Goal: Information Seeking & Learning: Find contact information

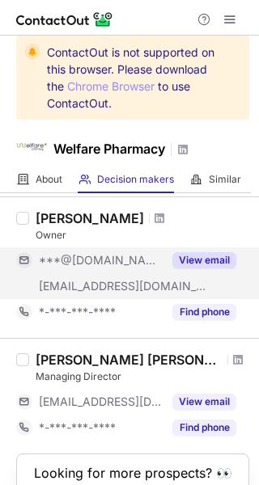
scroll to position [74, 0]
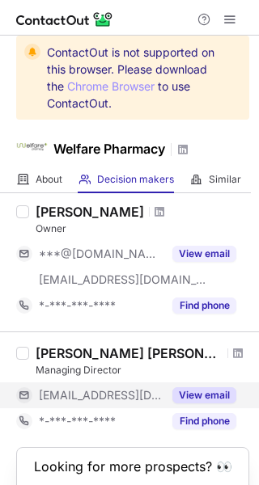
click at [193, 391] on button "View email" at bounding box center [204, 395] width 64 height 16
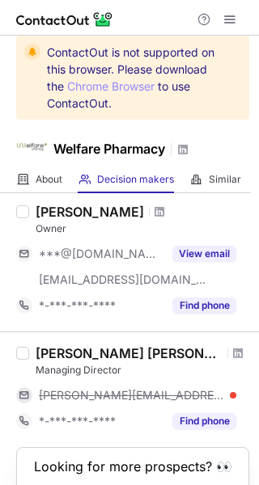
click at [221, 386] on div "eason@welfarepharmacy.co.uk" at bounding box center [126, 395] width 220 height 26
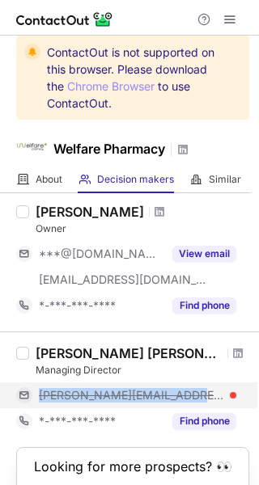
drag, startPoint x: 192, startPoint y: 393, endPoint x: 10, endPoint y: 392, distance: 182.7
click at [16, 392] on div "eason@welfarepharmacy.co.uk" at bounding box center [126, 395] width 220 height 26
copy div "eason@welfarepharmacy.co"
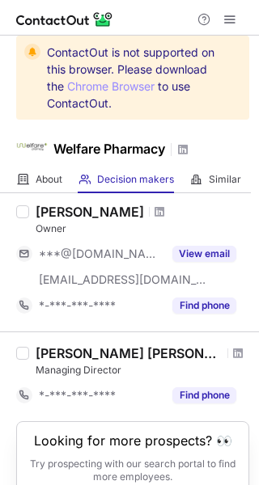
click at [154, 24] on div at bounding box center [129, 18] width 259 height 36
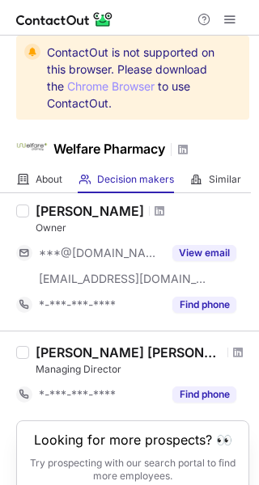
scroll to position [60, 0]
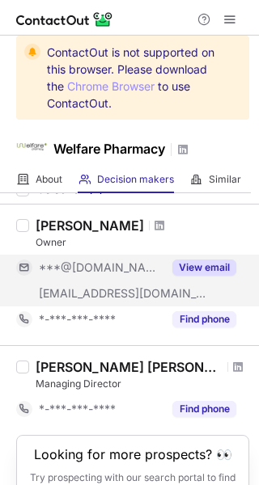
click at [206, 267] on button "View email" at bounding box center [204, 268] width 64 height 16
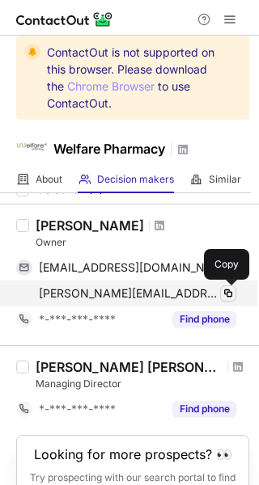
click at [231, 289] on span at bounding box center [228, 293] width 13 height 13
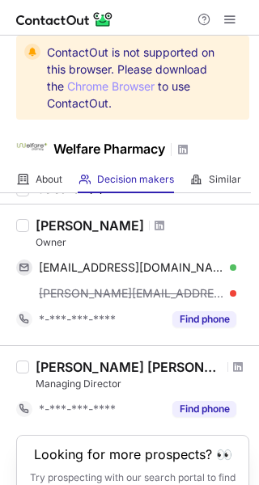
click at [231, 289] on div "mukund@welfarepharmacy.co.uk" at bounding box center [137, 293] width 197 height 15
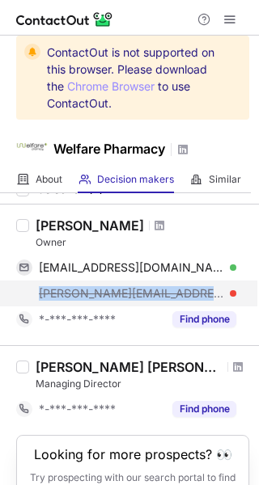
drag, startPoint x: 37, startPoint y: 291, endPoint x: 221, endPoint y: 300, distance: 183.8
click at [221, 300] on div "mukund@welfarepharmacy.co.uk" at bounding box center [126, 294] width 220 height 26
copy span "mukund@welfarepharmacy.co.uk"
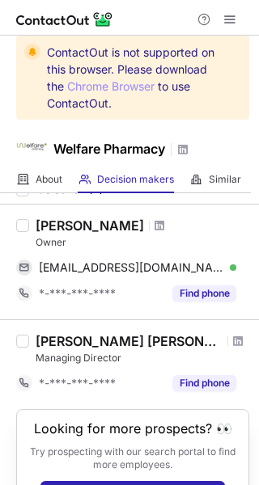
click at [147, 30] on div at bounding box center [129, 18] width 259 height 36
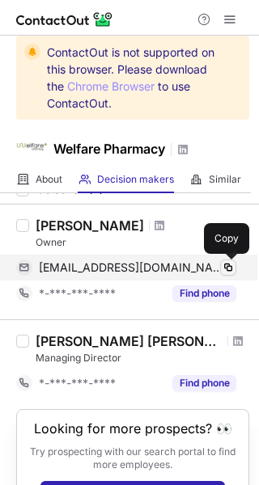
click at [230, 265] on span at bounding box center [228, 267] width 13 height 13
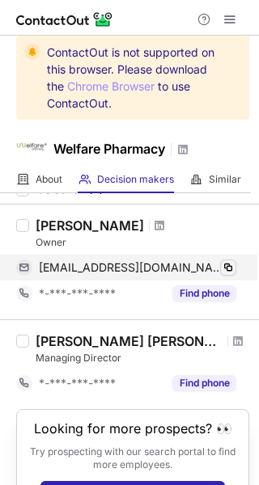
click at [230, 265] on span at bounding box center [228, 267] width 13 height 13
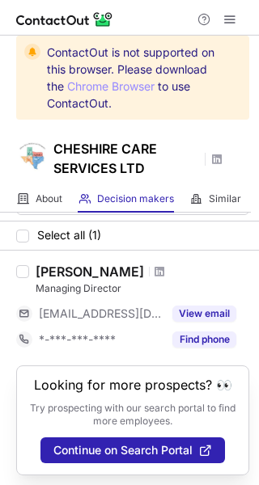
scroll to position [36, 0]
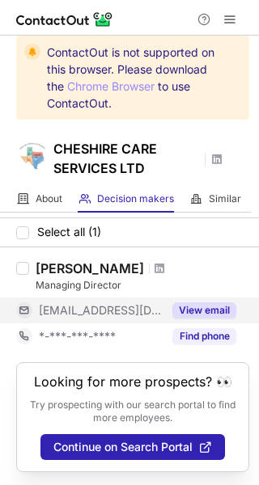
click at [209, 309] on button "View email" at bounding box center [204, 310] width 64 height 16
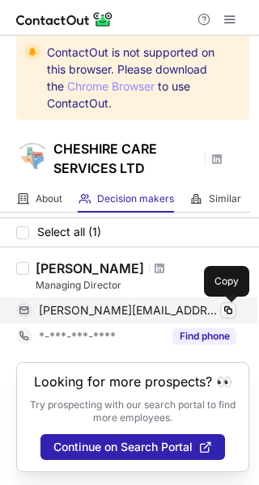
click at [228, 306] on span at bounding box center [228, 310] width 13 height 13
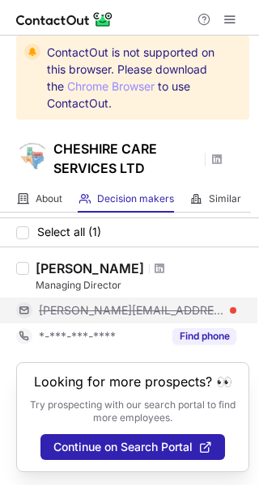
click at [39, 313] on span "anthony@cheshirehomecare.com" at bounding box center [131, 310] width 185 height 15
click at [35, 309] on div "anthony@cheshirehomecare.com" at bounding box center [126, 311] width 220 height 26
click at [191, 306] on span "anthony@cheshirehomecare.com" at bounding box center [131, 310] width 185 height 15
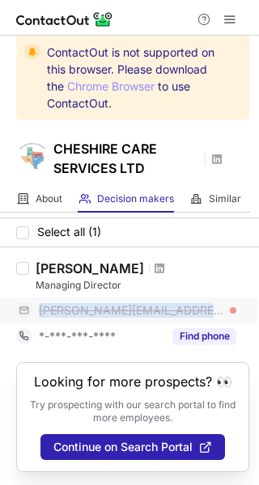
click at [191, 306] on span "anthony@cheshirehomecare.com" at bounding box center [131, 310] width 185 height 15
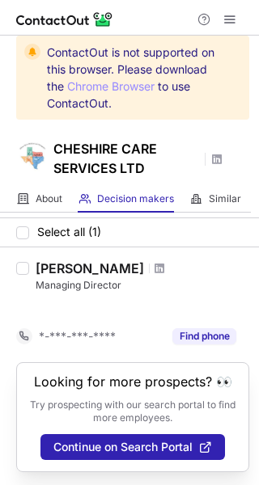
scroll to position [11, 0]
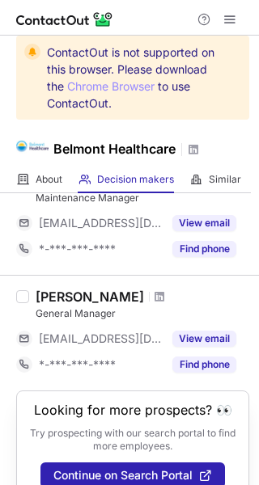
scroll to position [678, 0]
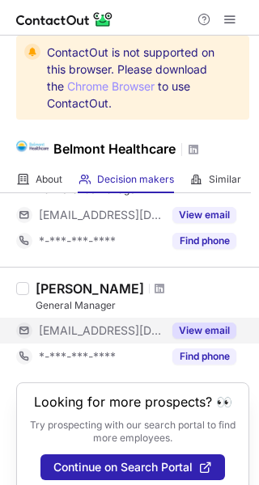
click at [198, 331] on button "View email" at bounding box center [204, 331] width 64 height 16
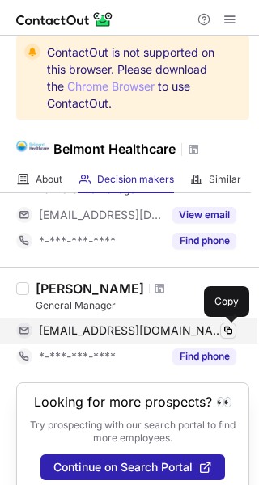
click at [226, 323] on button at bounding box center [228, 331] width 16 height 16
click at [226, 324] on span at bounding box center [228, 330] width 13 height 13
click at [226, 325] on span at bounding box center [228, 330] width 13 height 13
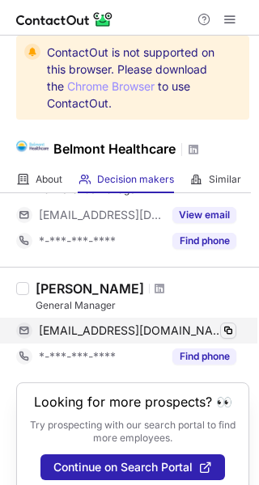
click at [226, 325] on span at bounding box center [228, 330] width 13 height 13
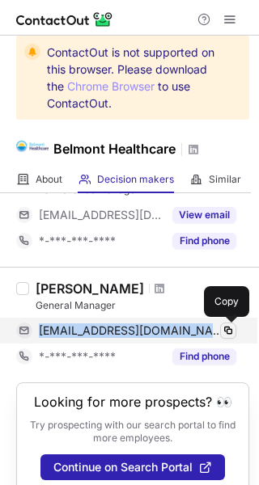
drag, startPoint x: 39, startPoint y: 328, endPoint x: 222, endPoint y: 332, distance: 182.8
click at [222, 332] on div "claire@belmonthealthcare.co.uk Verified Copy" at bounding box center [126, 331] width 220 height 26
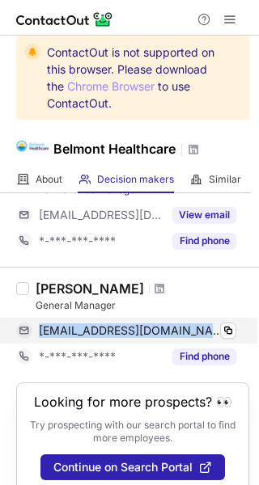
copy div "claire@belmonthealthcare.co.uk Verified"
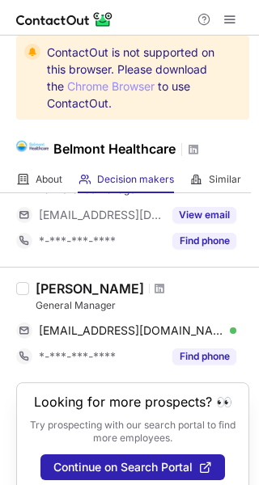
click at [154, 23] on div at bounding box center [129, 18] width 259 height 36
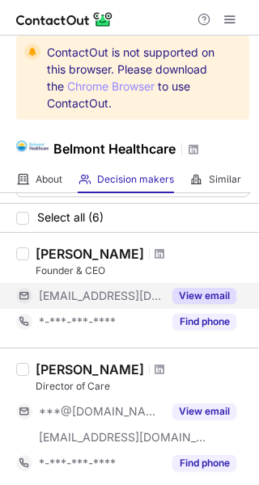
scroll to position [34, 0]
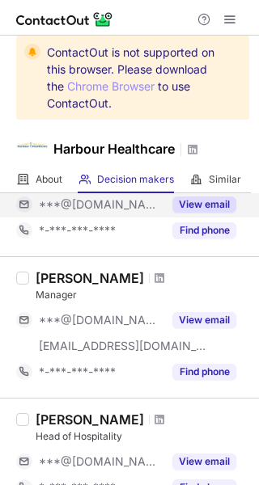
scroll to position [125, 0]
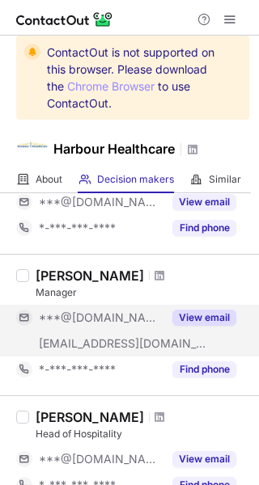
click at [206, 319] on button "View email" at bounding box center [204, 318] width 64 height 16
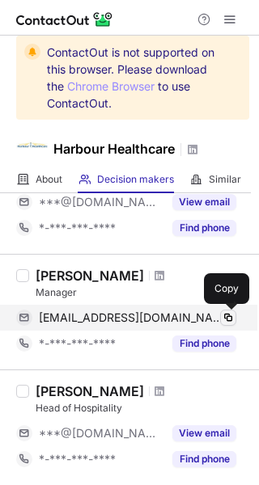
click at [228, 311] on span at bounding box center [228, 317] width 13 height 13
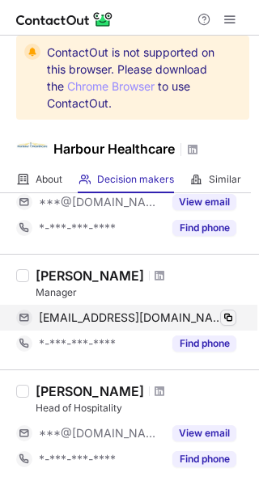
click at [228, 311] on span at bounding box center [228, 317] width 13 height 13
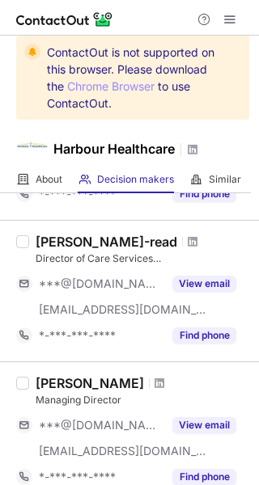
scroll to position [537, 0]
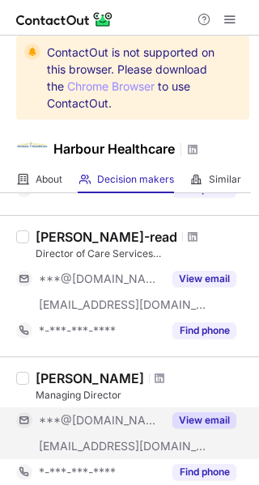
click at [201, 416] on button "View email" at bounding box center [204, 420] width 64 height 16
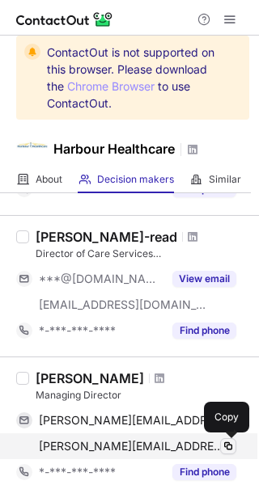
click at [229, 443] on span at bounding box center [228, 446] width 13 height 13
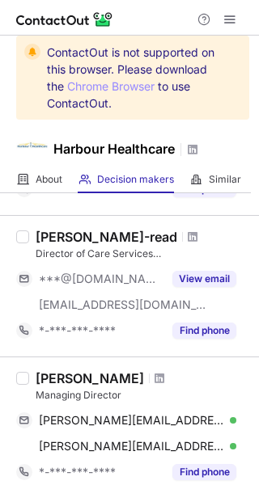
click at [160, 28] on div at bounding box center [129, 18] width 259 height 36
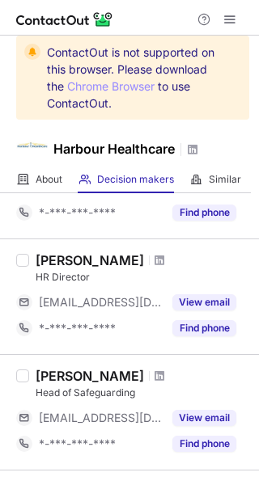
scroll to position [929, 0]
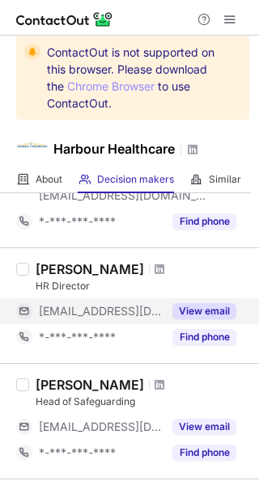
click at [196, 301] on div "View email" at bounding box center [200, 311] width 74 height 26
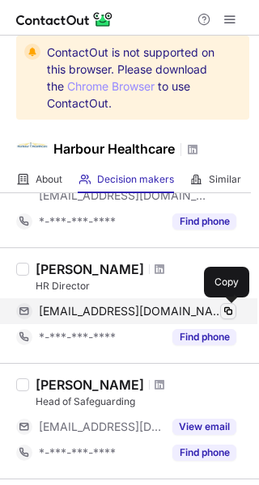
click at [222, 307] on span at bounding box center [228, 311] width 13 height 13
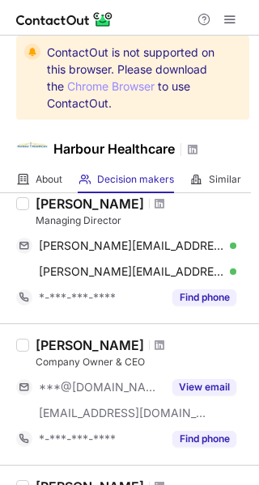
scroll to position [711, 0]
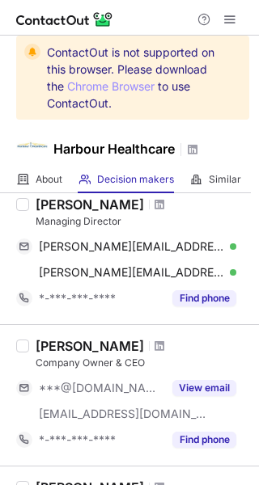
click at [159, 24] on div at bounding box center [129, 18] width 259 height 36
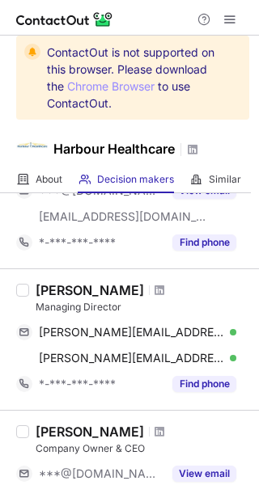
scroll to position [624, 0]
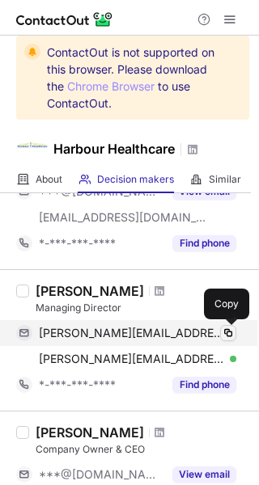
click at [232, 330] on span at bounding box center [228, 333] width 13 height 13
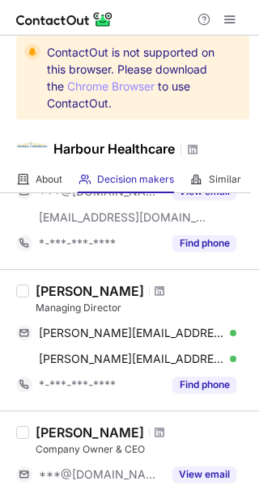
click at [153, 16] on div at bounding box center [129, 18] width 259 height 36
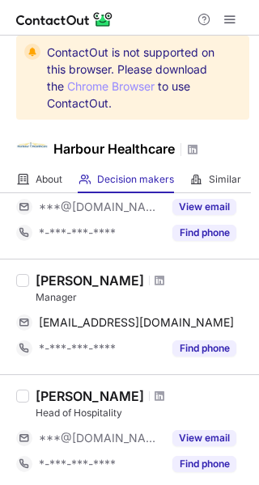
scroll to position [120, 0]
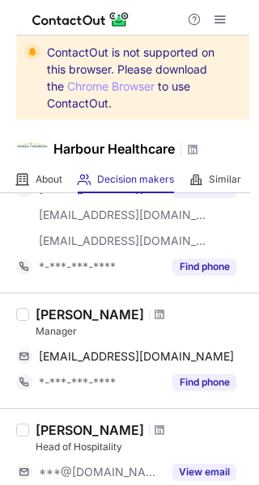
scroll to position [256, 0]
